Goal: Obtain resource: Obtain resource

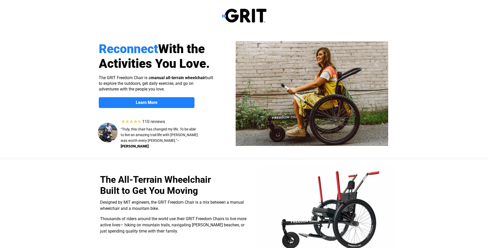
select select "US"
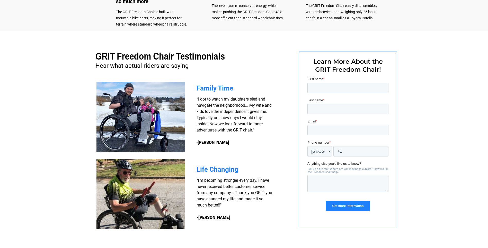
scroll to position [360, 0]
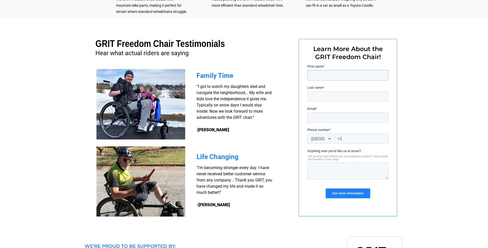
click at [313, 77] on input "First name *" at bounding box center [347, 75] width 81 height 10
type input "[PERSON_NAME]"
click at [311, 98] on input "Last name *" at bounding box center [347, 96] width 81 height 10
type input "[PERSON_NAME]"
click at [313, 118] on input "Email *" at bounding box center [347, 117] width 81 height 10
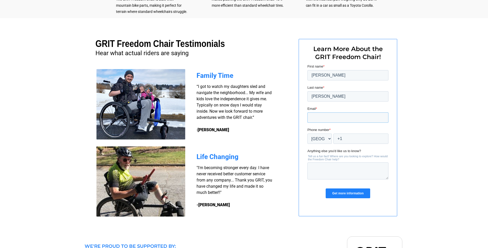
type input "[EMAIL_ADDRESS][DOMAIN_NAME]"
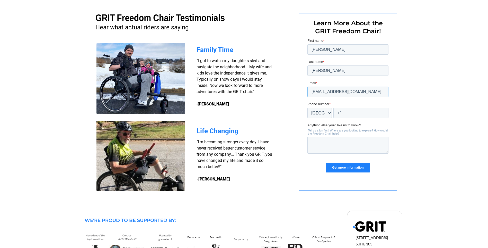
scroll to position [412, 0]
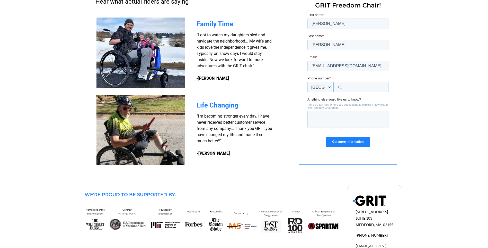
click at [344, 87] on input "+1" at bounding box center [360, 87] width 55 height 10
type input "+1 5097600335"
click at [328, 86] on select "* Afghanistan (‫افغانستان‬‎) Albania (Shqipëri) Algeria (‫الجزائر‬‎) American S…" at bounding box center [319, 87] width 24 height 10
click at [307, 82] on select "* Afghanistan (‫افغانستان‬‎) Albania (Shqipëri) Algeria (‫الجزائر‬‎) American S…" at bounding box center [319, 87] width 24 height 10
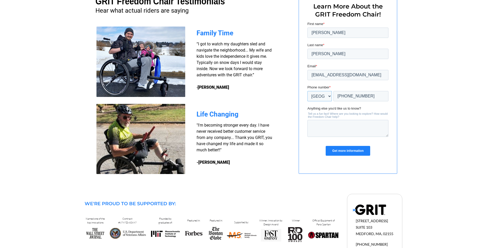
scroll to position [377, 0]
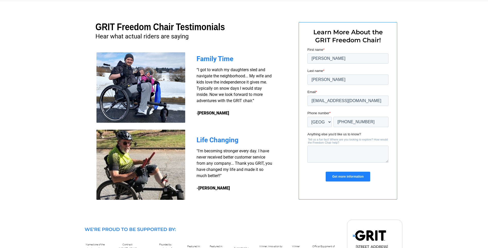
click at [346, 173] on input "Get more information" at bounding box center [348, 176] width 44 height 10
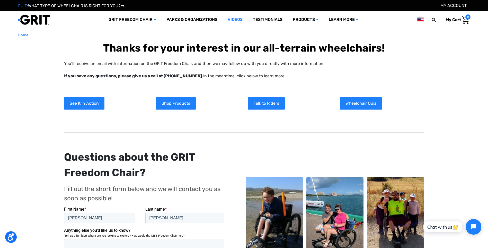
click at [235, 18] on link "Videos" at bounding box center [235, 19] width 25 height 17
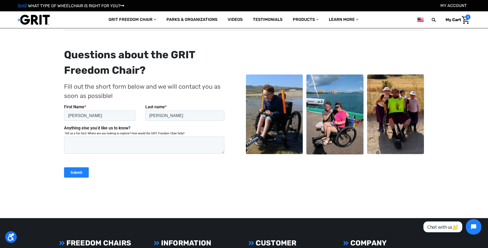
scroll to position [77, 0]
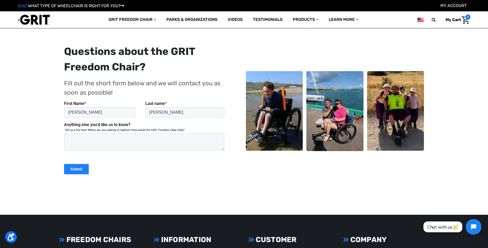
click at [75, 165] on input "Submit" at bounding box center [76, 168] width 25 height 10
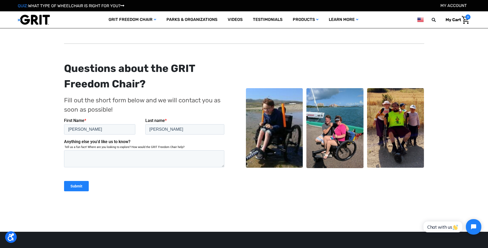
scroll to position [51, 0]
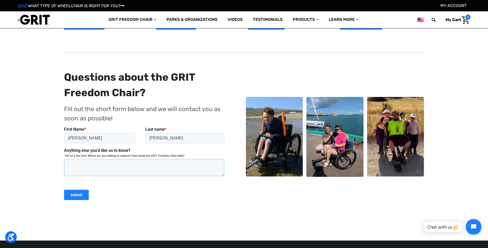
click at [68, 164] on textarea "Anything else you'd like us to know?" at bounding box center [144, 167] width 160 height 17
type textarea "I'm a disabled veteran with walking medical problems in a wheelchair. I saw the…"
click at [80, 193] on input "Submit" at bounding box center [76, 194] width 25 height 10
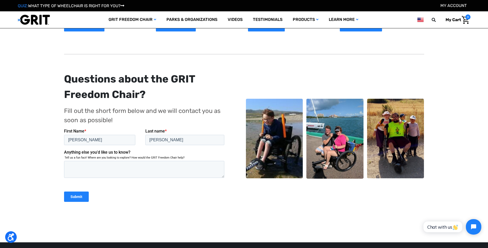
scroll to position [51, 0]
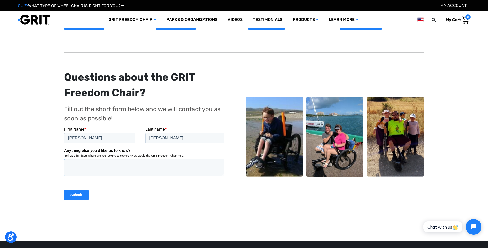
click at [74, 171] on textarea "Anything else you'd like us to know?" at bounding box center [144, 167] width 160 height 17
type textarea "the price"
click at [77, 194] on input "Submit" at bounding box center [76, 194] width 25 height 10
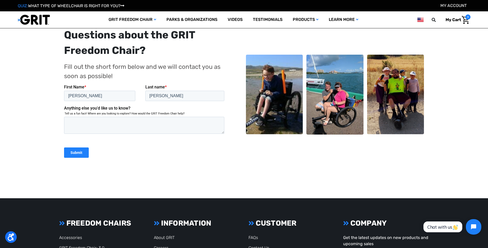
scroll to position [103, 0]
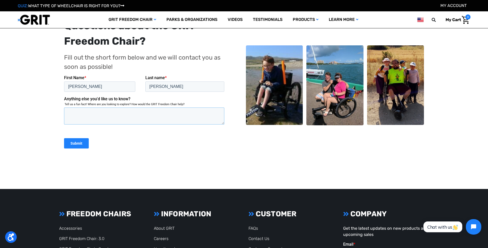
click at [72, 115] on textarea "Anything else you'd like us to know?" at bounding box center [144, 115] width 160 height 17
type textarea "It would help me to get out and hang out with my family."
click at [78, 142] on input "Submit" at bounding box center [76, 143] width 25 height 10
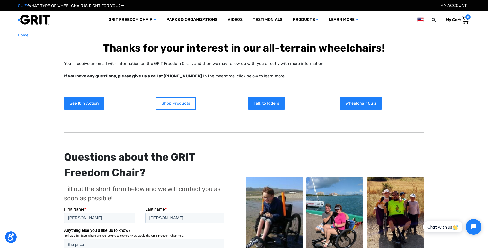
click at [174, 103] on link "Shop Products" at bounding box center [176, 103] width 40 height 12
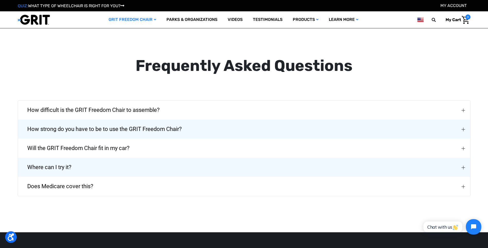
scroll to position [901, 0]
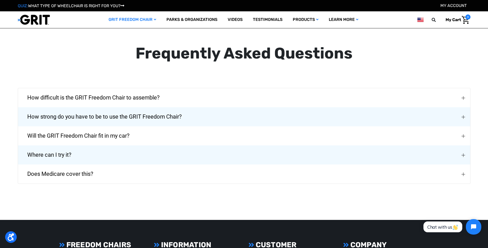
click at [64, 164] on span "Does Medicare cover this?" at bounding box center [60, 173] width 81 height 19
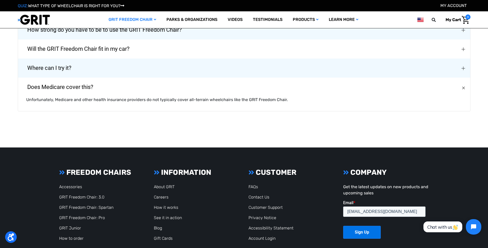
scroll to position [1004, 0]
